Goal: Check status: Check status

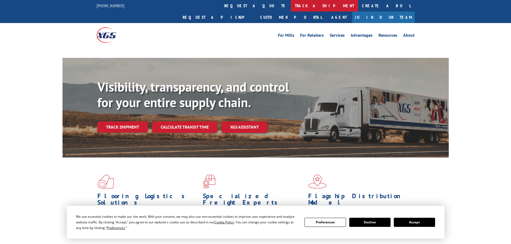
click at [291, 5] on link "track a shipment" at bounding box center [324, 6] width 67 height 12
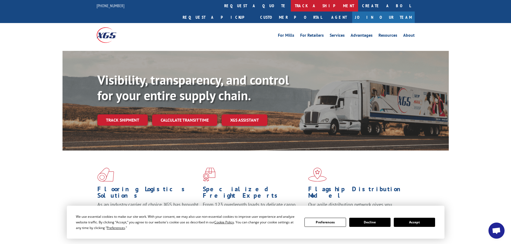
click at [291, 4] on link "track a shipment" at bounding box center [324, 6] width 67 height 12
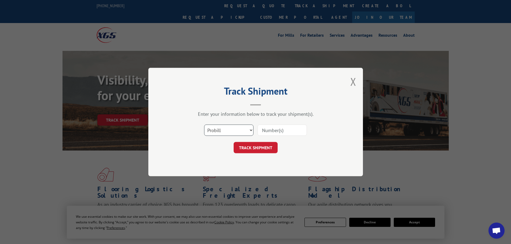
click at [223, 134] on select "Select category... Probill BOL PO" at bounding box center [228, 130] width 49 height 11
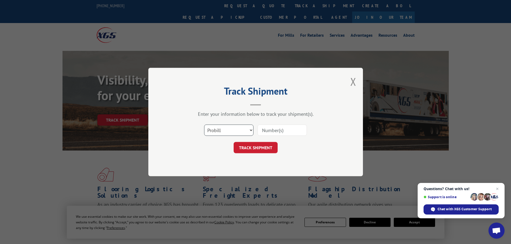
select select "bol"
click at [204, 125] on select "Select category... Probill BOL PO" at bounding box center [228, 130] width 49 height 11
click at [268, 131] on input at bounding box center [281, 130] width 49 height 11
paste input "5158059"
type input "5158059"
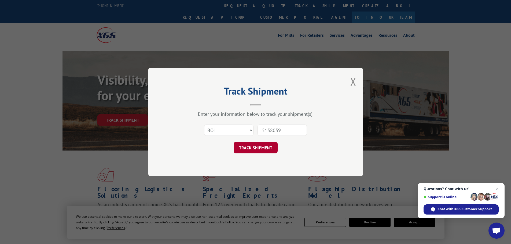
click at [256, 149] on button "TRACK SHIPMENT" at bounding box center [256, 147] width 44 height 11
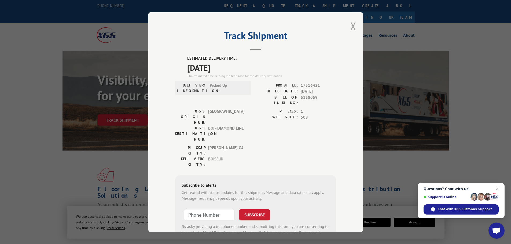
click at [352, 27] on button "Close modal" at bounding box center [353, 26] width 6 height 14
